Goal: Information Seeking & Learning: Learn about a topic

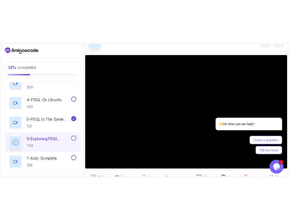
scroll to position [172, 0]
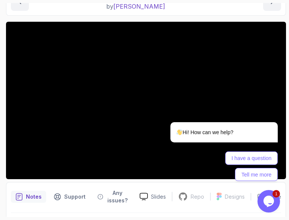
scroll to position [94, 0]
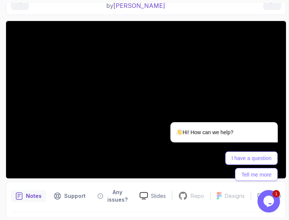
click at [271, 200] on icon "Chat widget" at bounding box center [268, 201] width 11 height 11
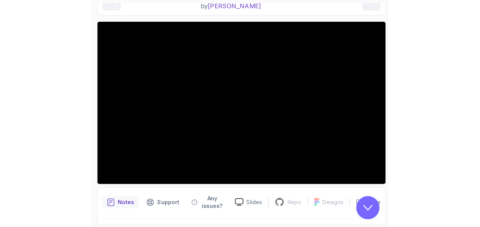
scroll to position [0, 0]
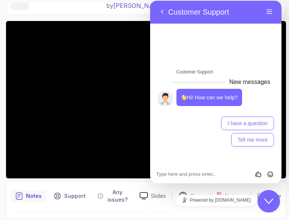
click at [271, 200] on icon "Close Chat This icon closes the chat window." at bounding box center [268, 201] width 9 height 9
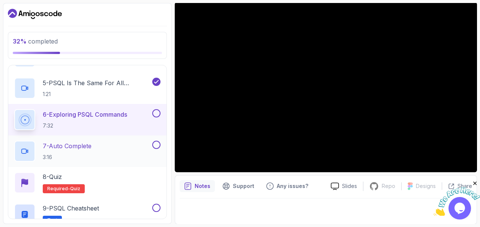
scroll to position [216, 0]
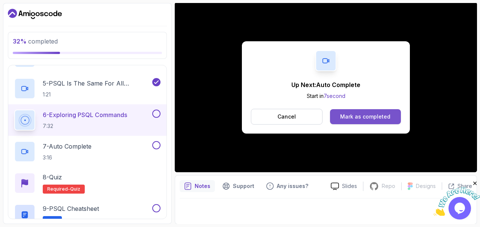
click at [365, 119] on div "Mark as completed" at bounding box center [365, 117] width 50 height 8
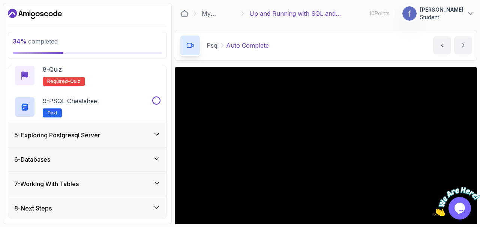
click at [480, 139] on section "34 % completed 1 - Intro 2 - Getting Started With Databases 3 - Postgresql Inst…" at bounding box center [240, 113] width 480 height 227
click at [171, 99] on div "34 % completed 1 - Intro 2 - Getting Started With Databases 3 - Postgresql Inst…" at bounding box center [87, 113] width 169 height 221
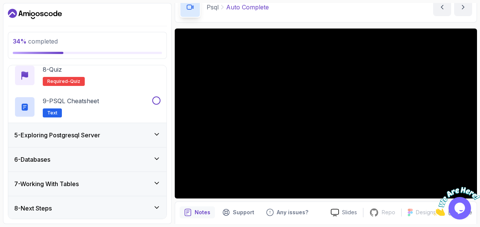
scroll to position [40, 0]
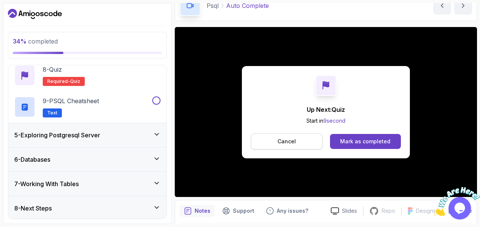
click at [281, 140] on p "Cancel" at bounding box center [287, 142] width 18 height 8
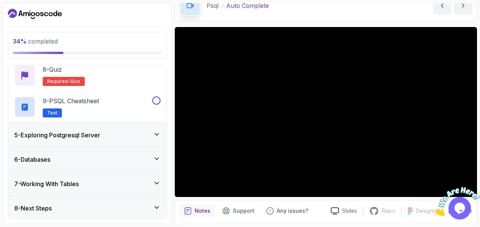
click at [180, 220] on section "34 % completed 1 - Intro 2 - Getting Started With Databases 3 - Postgresql Inst…" at bounding box center [240, 113] width 480 height 227
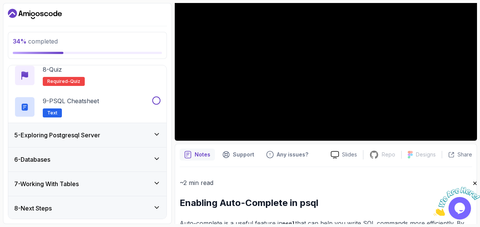
scroll to position [96, 0]
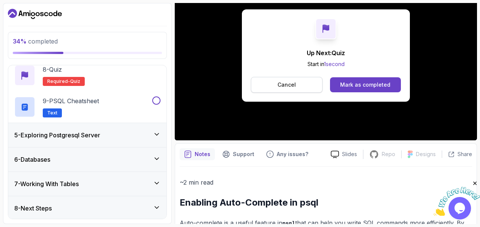
click at [289, 88] on button "Cancel" at bounding box center [287, 85] width 72 height 16
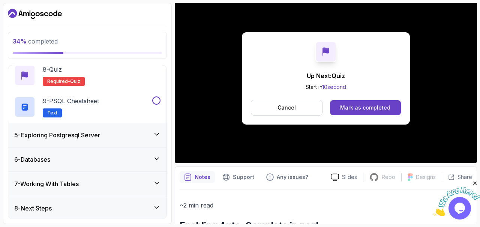
scroll to position [74, 0]
click at [345, 112] on button "Mark as completed" at bounding box center [365, 107] width 71 height 15
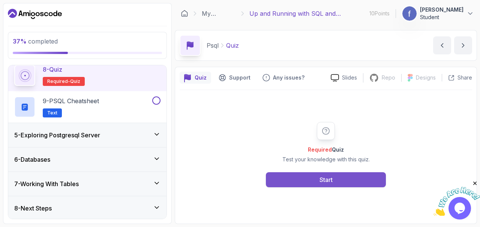
click at [312, 186] on button "Start" at bounding box center [326, 179] width 120 height 15
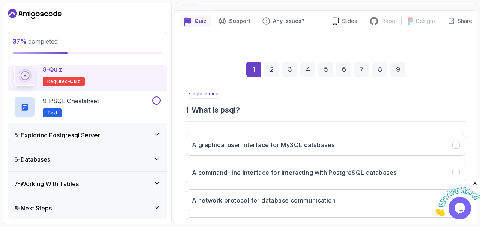
scroll to position [86, 0]
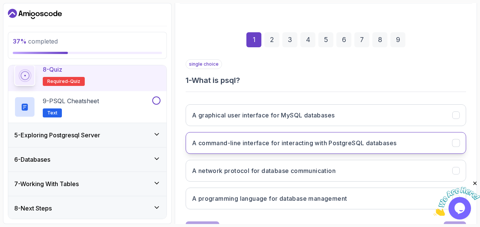
click at [277, 140] on h3 "A command-line interface for interacting with PostgreSQL databases" at bounding box center [294, 142] width 204 height 9
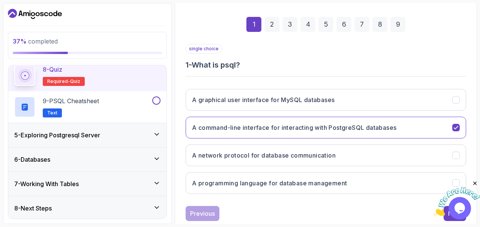
scroll to position [119, 0]
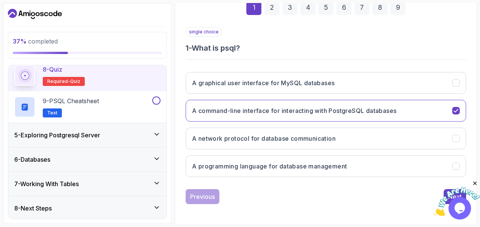
click at [475, 184] on icon "Close" at bounding box center [475, 183] width 7 height 7
click at [450, 194] on div "Next" at bounding box center [455, 196] width 14 height 9
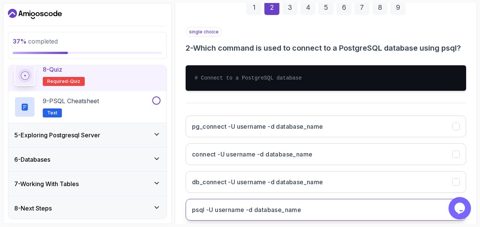
scroll to position [162, 0]
